Goal: Task Accomplishment & Management: Complete application form

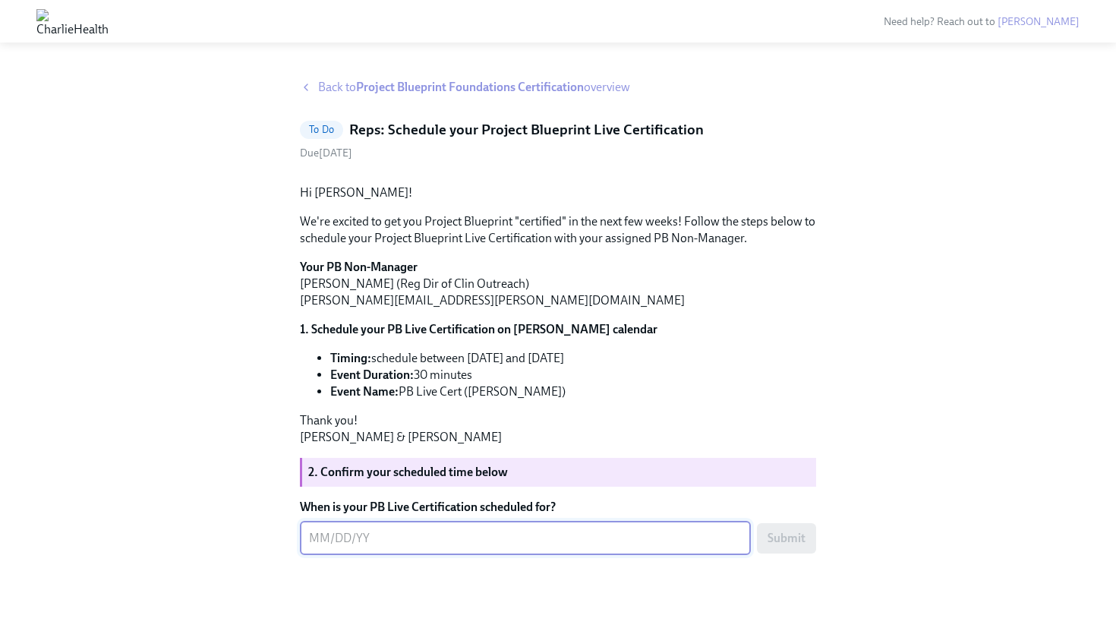
scroll to position [121, 0]
type textarea "0"
type textarea "[DATE]"
click at [490, 569] on div "Back to Project Blueprint Foundations Certification overview To Do Reps: Schedu…" at bounding box center [558, 337] width 516 height 516
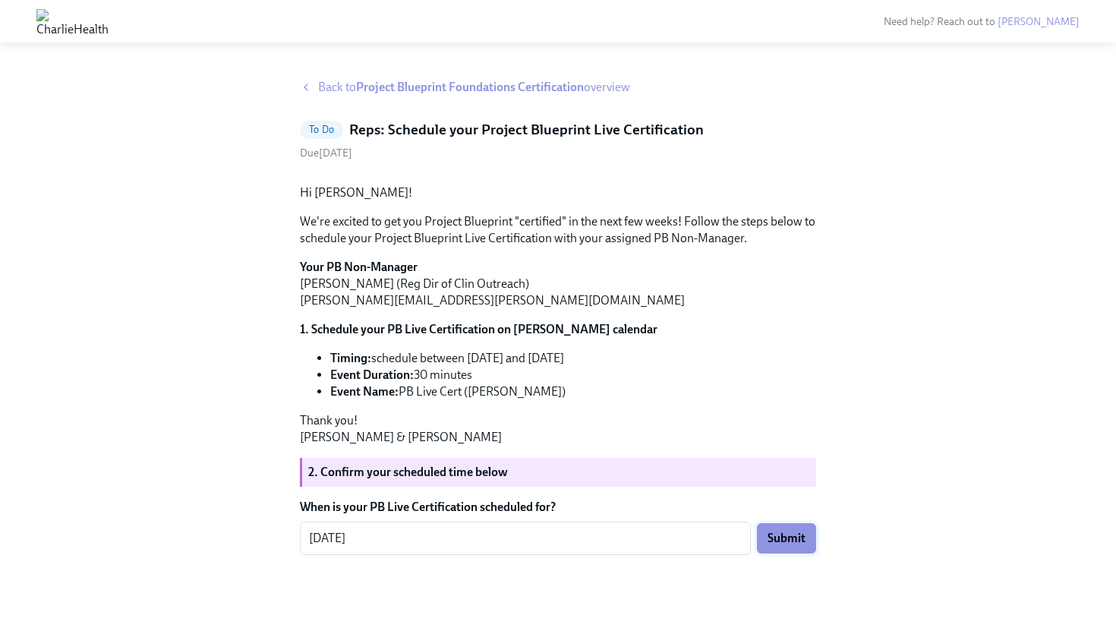
click at [798, 545] on span "Submit" at bounding box center [787, 538] width 38 height 15
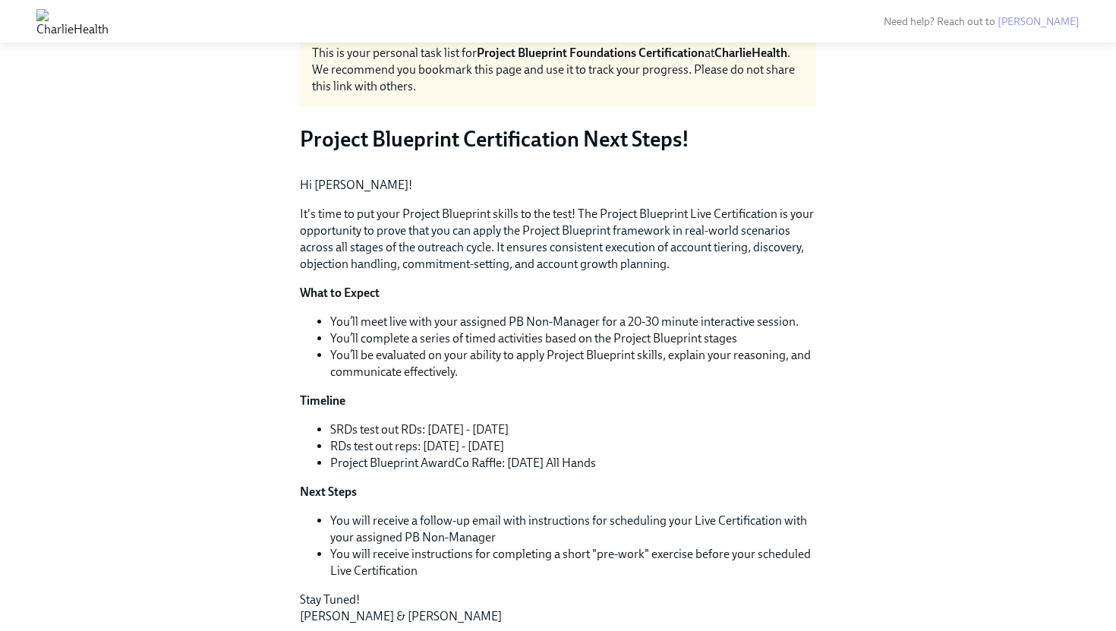
scroll to position [246, 0]
